Goal: Information Seeking & Learning: Understand process/instructions

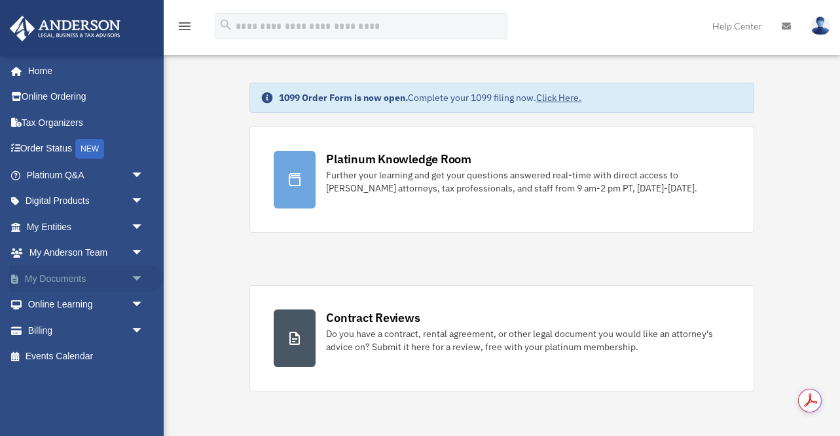
click at [140, 276] on span "arrow_drop_down" at bounding box center [144, 278] width 26 height 27
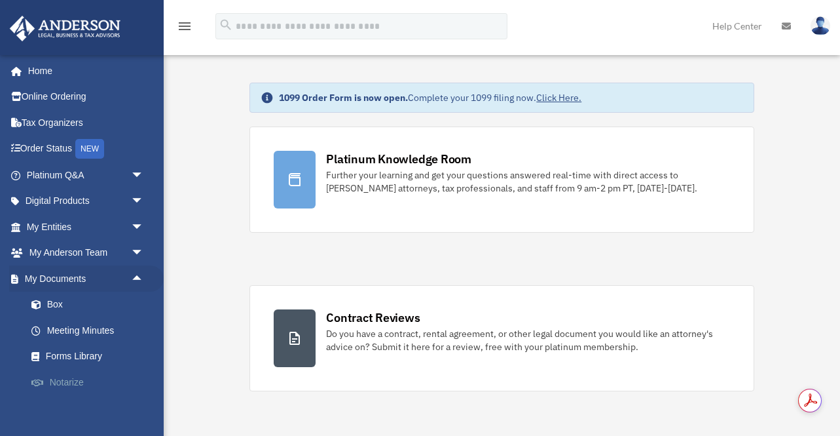
click at [67, 383] on link "Notarize" at bounding box center [90, 382] width 145 height 26
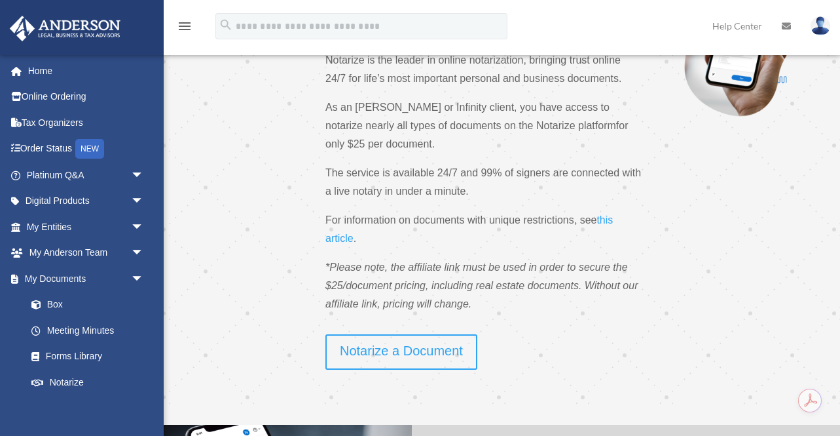
scroll to position [109, 0]
click at [610, 219] on span "this article" at bounding box center [470, 228] width 288 height 29
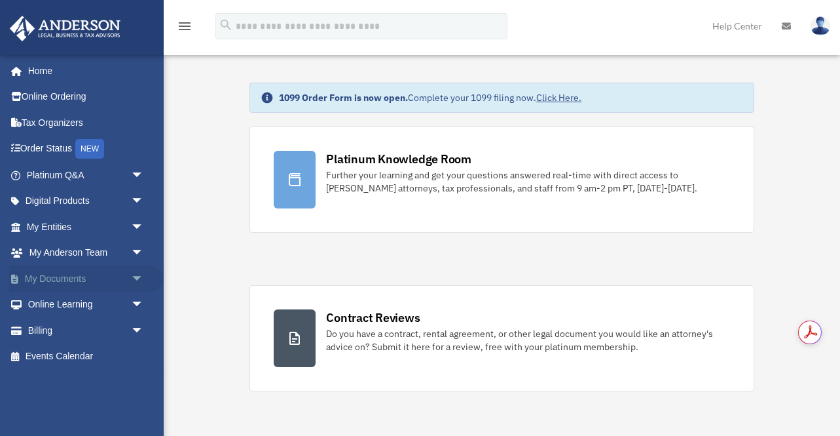
click at [138, 276] on span "arrow_drop_down" at bounding box center [144, 278] width 26 height 27
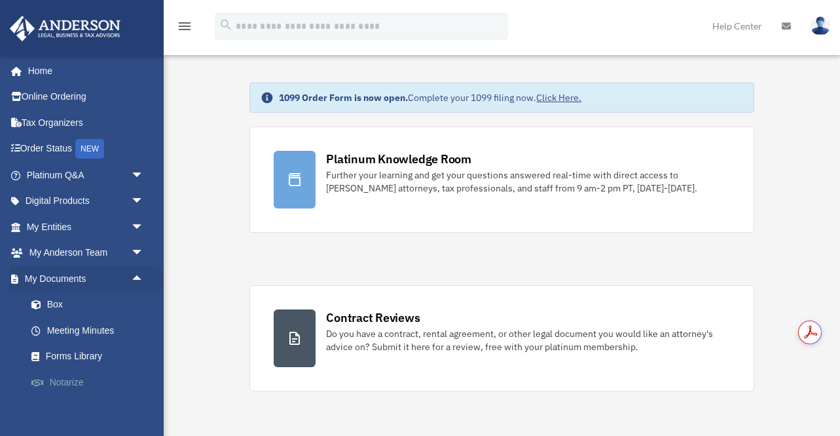
click at [56, 384] on link "Notarize" at bounding box center [90, 382] width 145 height 26
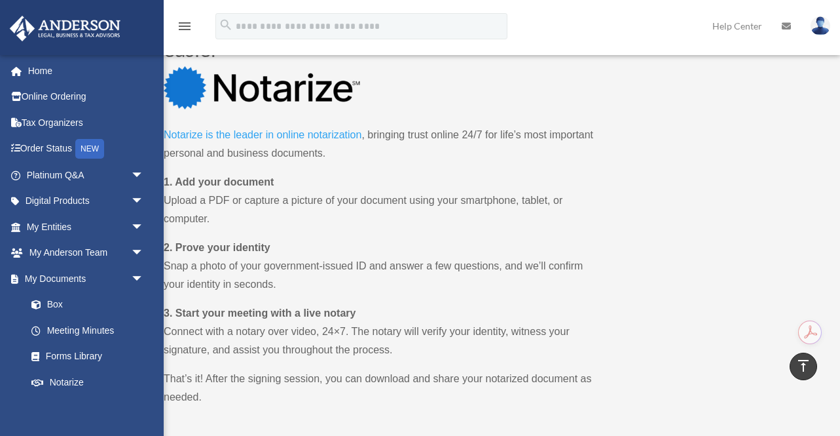
scroll to position [705, 0]
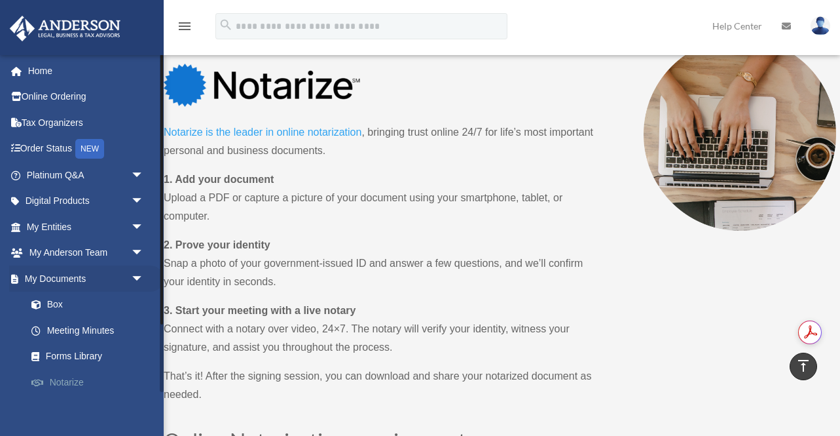
click at [73, 383] on link "Notarize" at bounding box center [90, 382] width 145 height 26
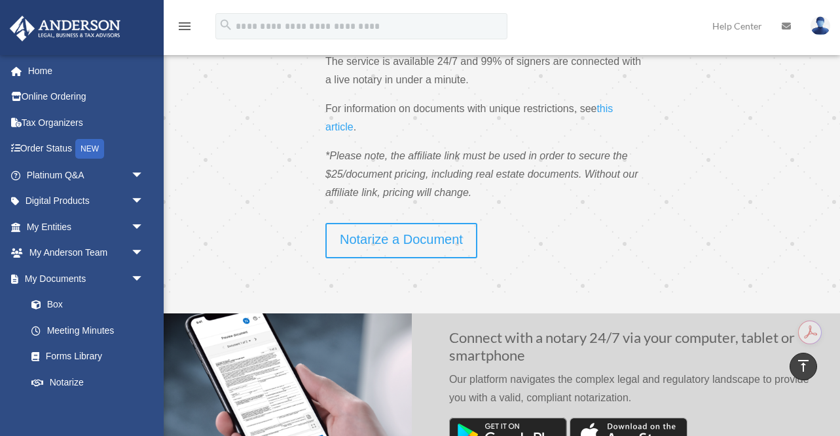
scroll to position [212, 0]
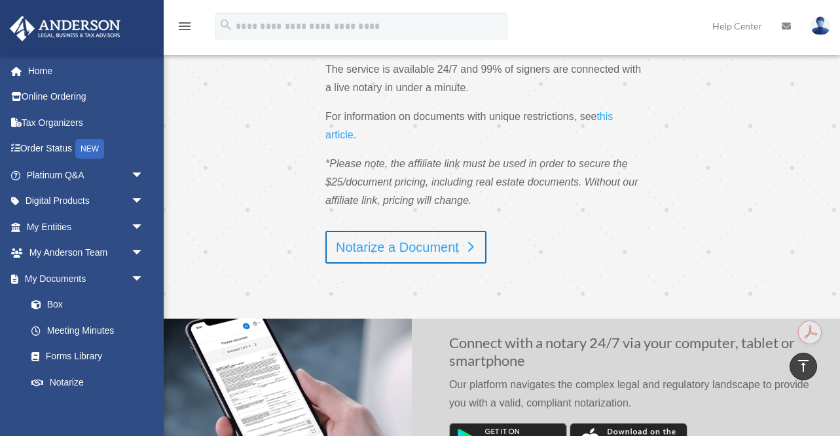
click at [422, 250] on link "Notarize a Document" at bounding box center [406, 247] width 161 height 33
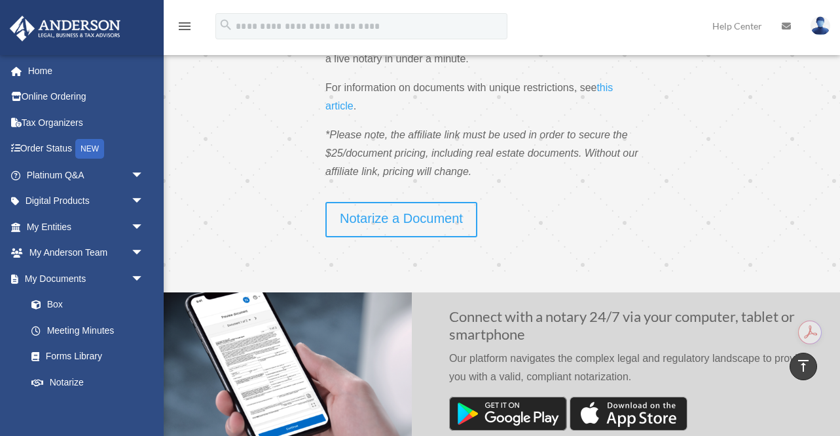
scroll to position [256, 0]
